Goal: Task Accomplishment & Management: Use online tool/utility

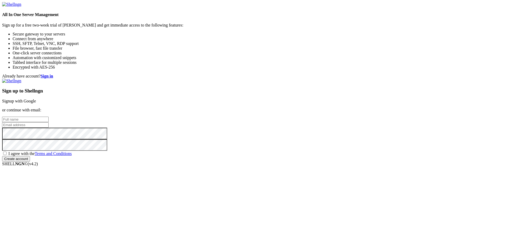
click at [54, 70] on div "All In One Server Management Sign up for a free two-week trial of [PERSON_NAME]…" at bounding box center [264, 36] width 525 height 68
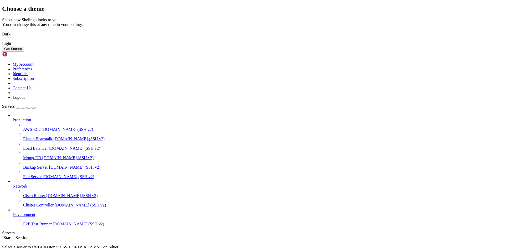
click at [2, 31] on img at bounding box center [2, 31] width 0 height 0
click at [24, 51] on button "Get Started" at bounding box center [13, 49] width 22 height 6
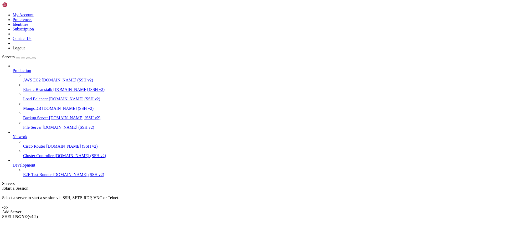
click at [303, 210] on div "Add Server" at bounding box center [264, 212] width 525 height 5
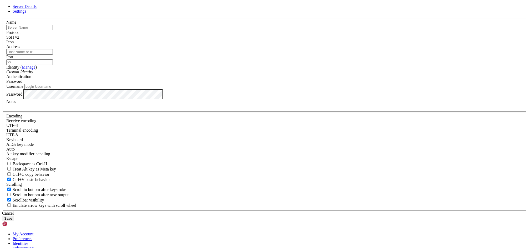
click at [53, 30] on input "text" at bounding box center [29, 28] width 46 height 6
type input "[TECHNICAL_ID]"
click at [53, 55] on input "Address" at bounding box center [29, 52] width 46 height 6
paste input "[TECHNICAL_ID]"
type input "[TECHNICAL_ID]"
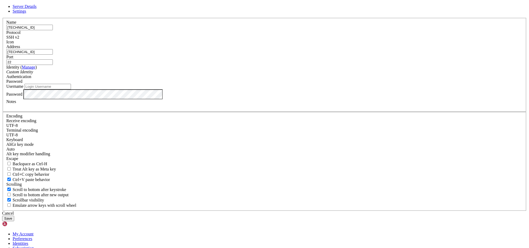
click at [53, 65] on input "22" at bounding box center [29, 62] width 46 height 6
drag, startPoint x: 301, startPoint y: 94, endPoint x: 241, endPoint y: 89, distance: 60.4
click at [241, 89] on fieldset "Name [TECHNICAL_ID] Protocol SSH v2 Icon Address [TECHNICAL_ID] ( )" at bounding box center [264, 65] width 523 height 94
type input "8686"
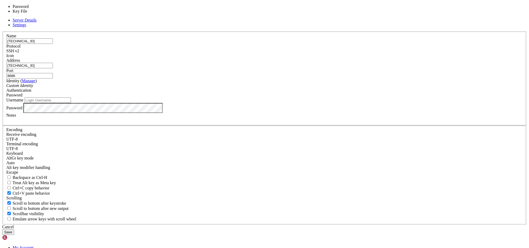
click at [305, 97] on div "Password" at bounding box center [264, 95] width 516 height 5
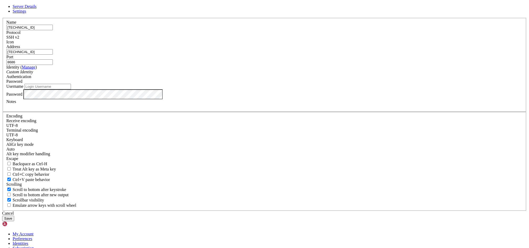
click at [71, 89] on input "Username" at bounding box center [47, 87] width 46 height 6
type input "root"
click at [14, 216] on button "Save" at bounding box center [8, 219] width 12 height 6
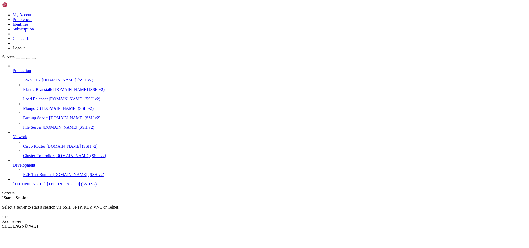
click at [39, 186] on span "[TECHNICAL_ID]" at bounding box center [29, 184] width 33 height 4
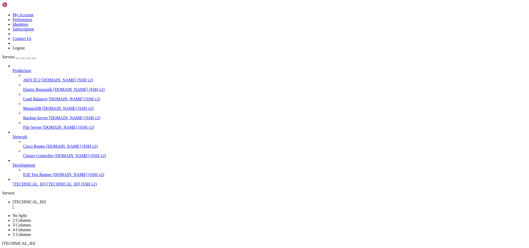
drag, startPoint x: 190, startPoint y: 363, endPoint x: 174, endPoint y: 360, distance: 15.8
drag, startPoint x: 175, startPoint y: 422, endPoint x: 147, endPoint y: 357, distance: 70.9
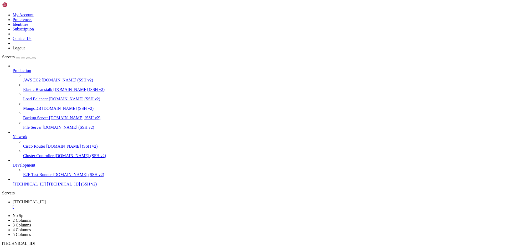
scroll to position [4331, 0]
drag, startPoint x: 220, startPoint y: 375, endPoint x: 169, endPoint y: 366, distance: 51.9
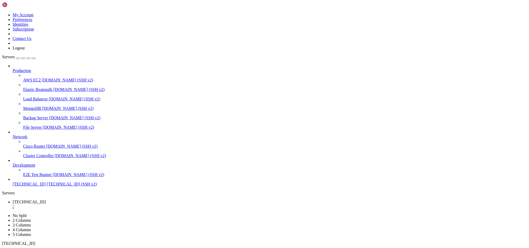
click at [101, 204] on div "" at bounding box center [270, 206] width 514 height 5
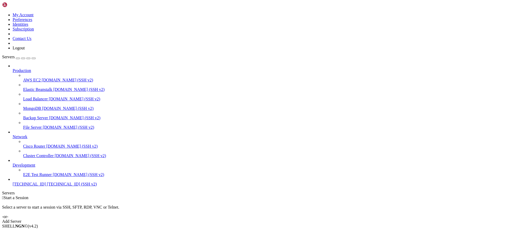
click at [47, 186] on span "[TECHNICAL_ID] (SSH v2)" at bounding box center [72, 184] width 50 height 4
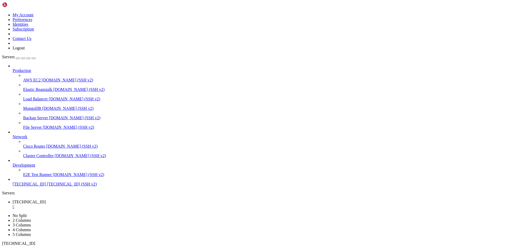
scroll to position [0, 0]
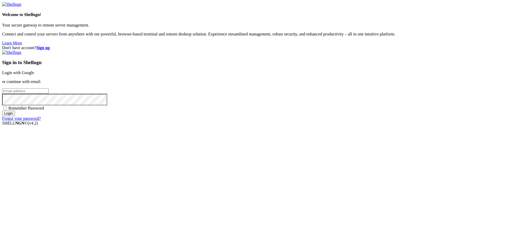
click at [34, 75] on link "Login with Google" at bounding box center [18, 72] width 32 height 4
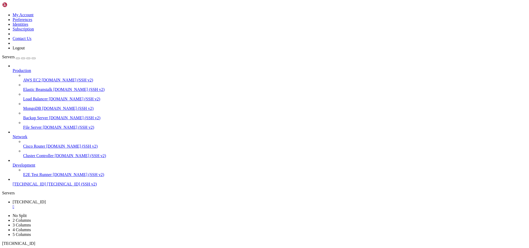
click at [47, 186] on span "[TECHNICAL_ID] (SSH v2)" at bounding box center [72, 184] width 50 height 4
click at [101, 204] on div "" at bounding box center [270, 206] width 514 height 5
drag, startPoint x: 175, startPoint y: 356, endPoint x: 132, endPoint y: 368, distance: 44.6
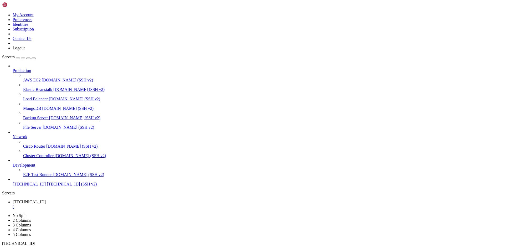
drag, startPoint x: 163, startPoint y: 485, endPoint x: 117, endPoint y: 485, distance: 45.4
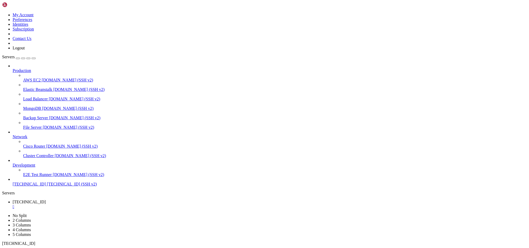
click at [25, 58] on button "button" at bounding box center [23, 59] width 4 height 2
click at [34, 55] on div "Servers Production AWS EC2 [DOMAIN_NAME] (SSH v2) Elastic Beanstalk [DOMAIN_NAM…" at bounding box center [264, 130] width 525 height 150
click at [2, 13] on link at bounding box center [2, 13] width 0 height 0
click at [126, 209] on ul "[TECHNICAL_ID] " at bounding box center [264, 213] width 525 height 9
click at [11, 55] on span "Servers" at bounding box center [8, 57] width 13 height 4
